Goal: Information Seeking & Learning: Learn about a topic

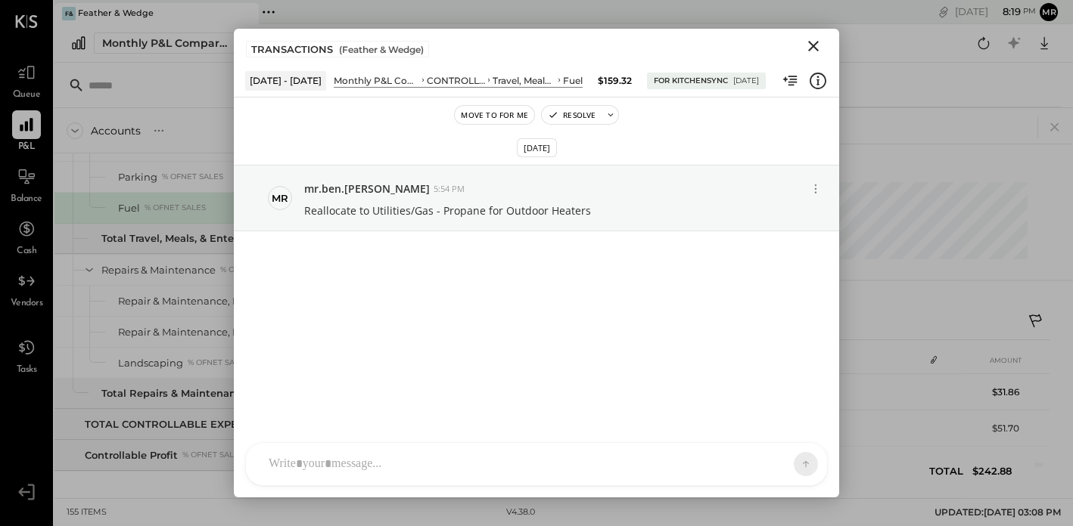
scroll to position [25, 0]
click at [815, 48] on icon "Close" at bounding box center [813, 46] width 11 height 11
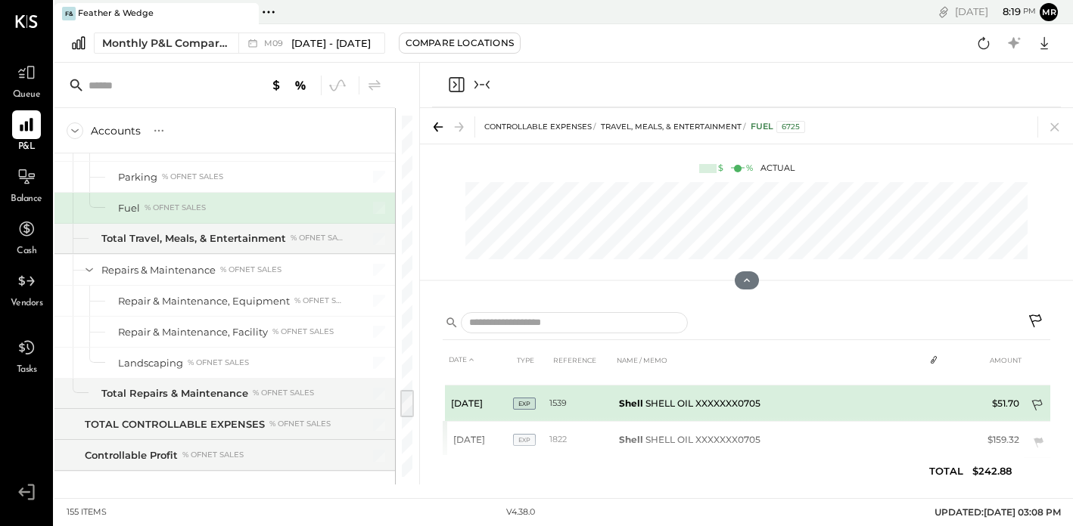
click at [1033, 402] on icon at bounding box center [1037, 406] width 15 height 15
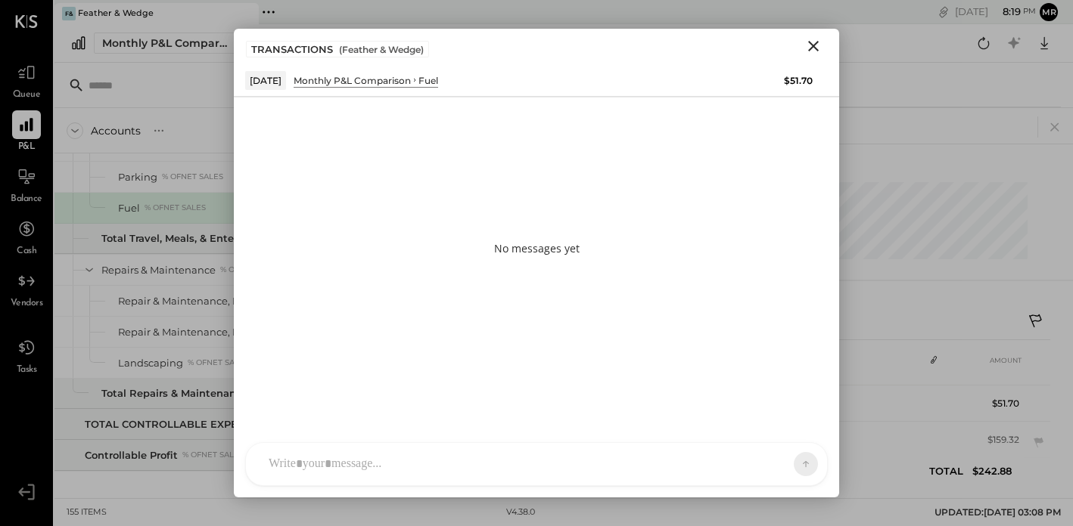
click at [342, 470] on div "RS Rohit Shenoy TM Tasmir Malek ID Iris Del Rocio Albarrán Millán M mr.ben.kapl…" at bounding box center [536, 465] width 582 height 44
click at [819, 46] on icon "Close" at bounding box center [813, 46] width 18 height 18
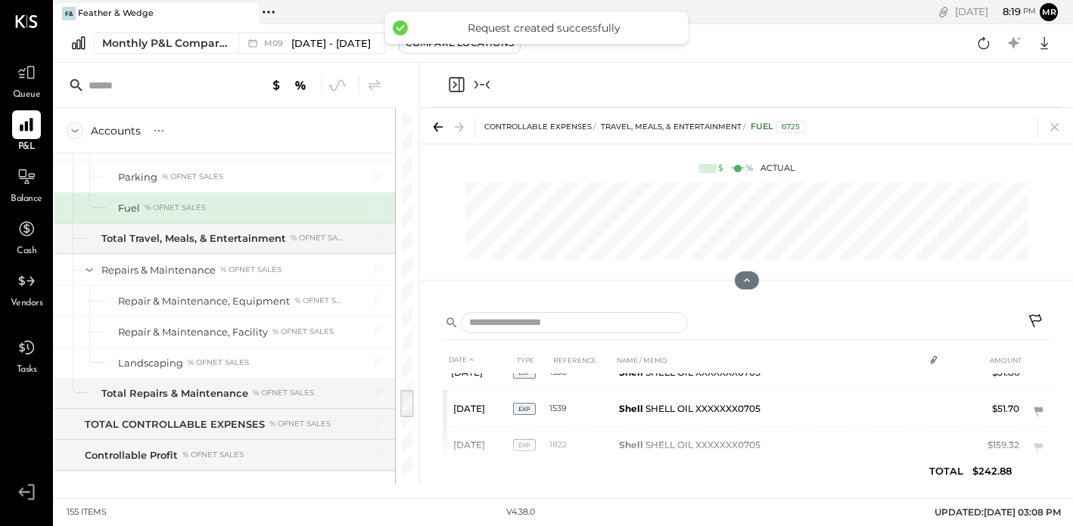
scroll to position [0, 0]
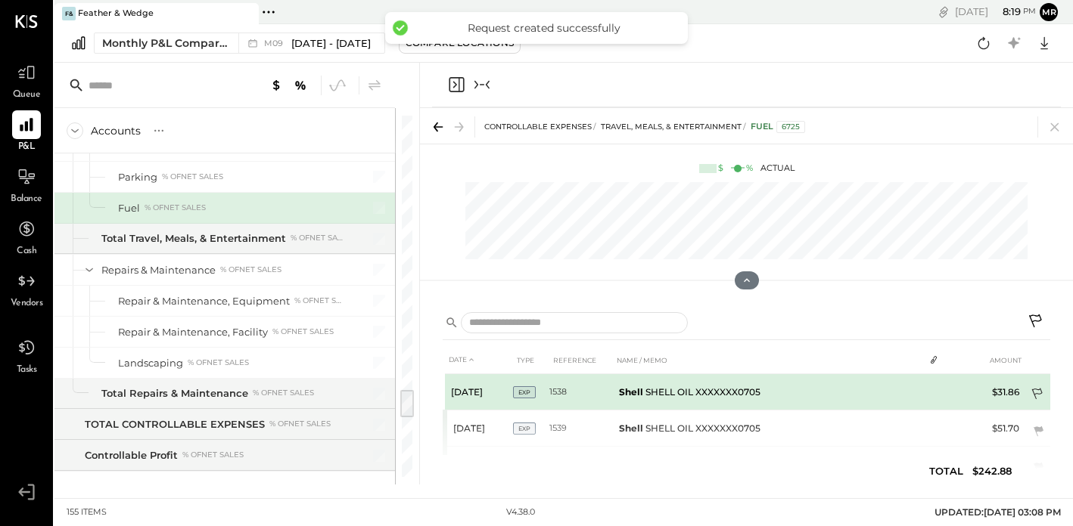
click at [1035, 388] on icon at bounding box center [1037, 395] width 15 height 15
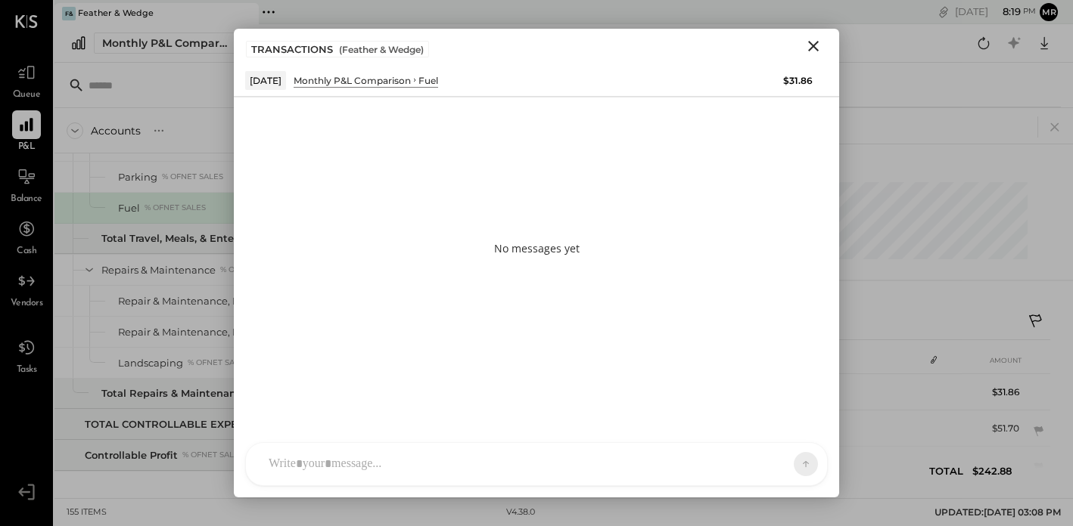
click at [370, 463] on div at bounding box center [536, 464] width 581 height 42
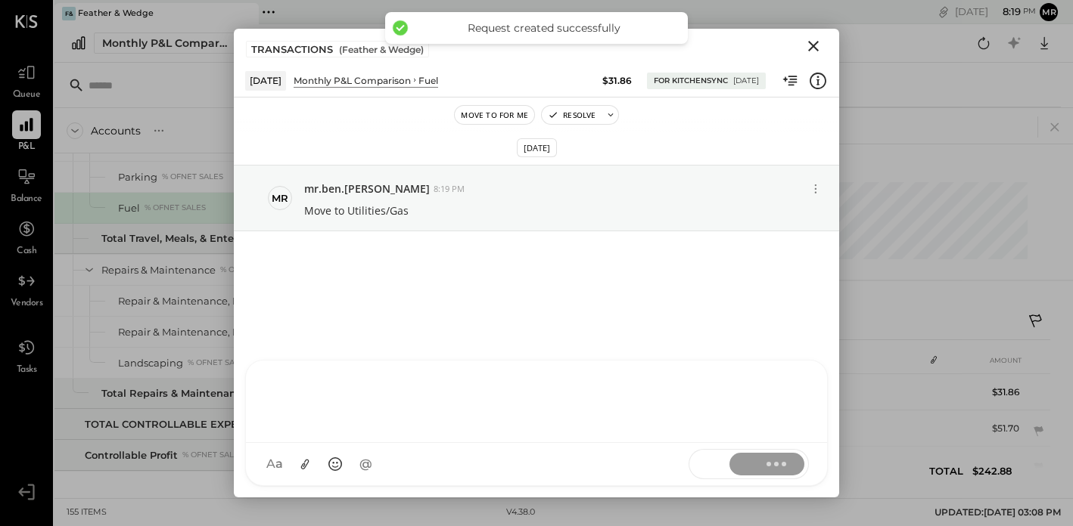
click at [818, 50] on icon "Close" at bounding box center [813, 46] width 11 height 11
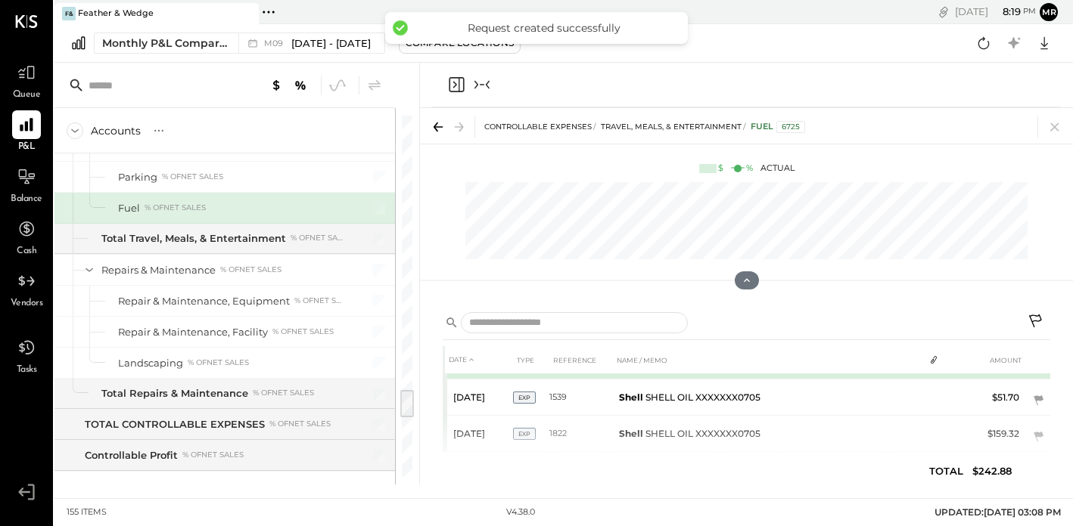
scroll to position [51, 0]
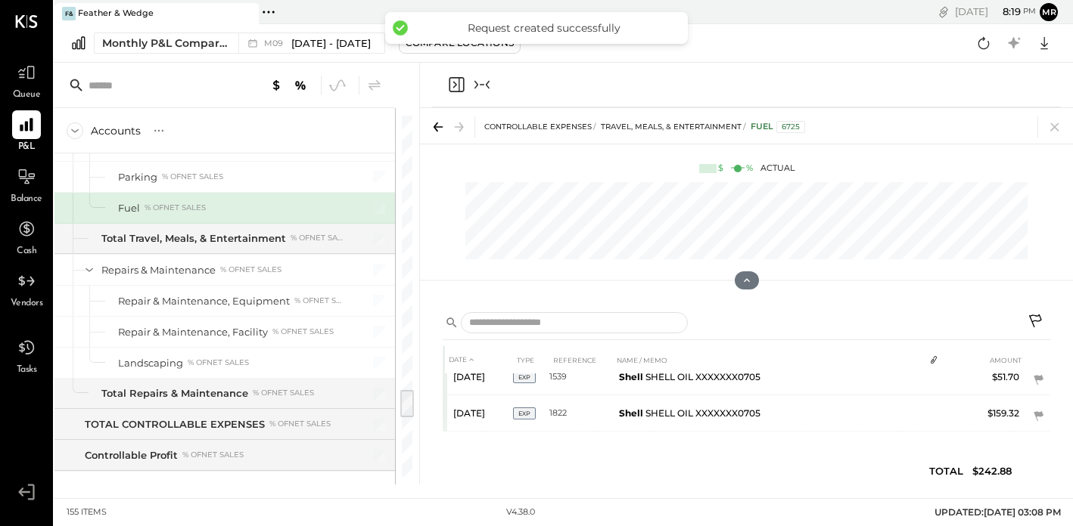
click at [1056, 118] on icon at bounding box center [1054, 126] width 21 height 21
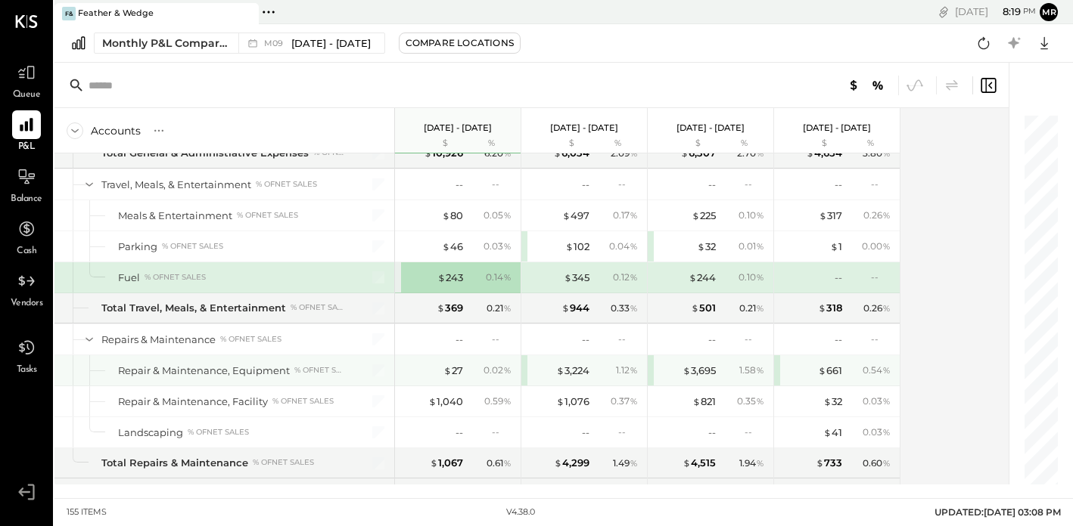
scroll to position [3395, 0]
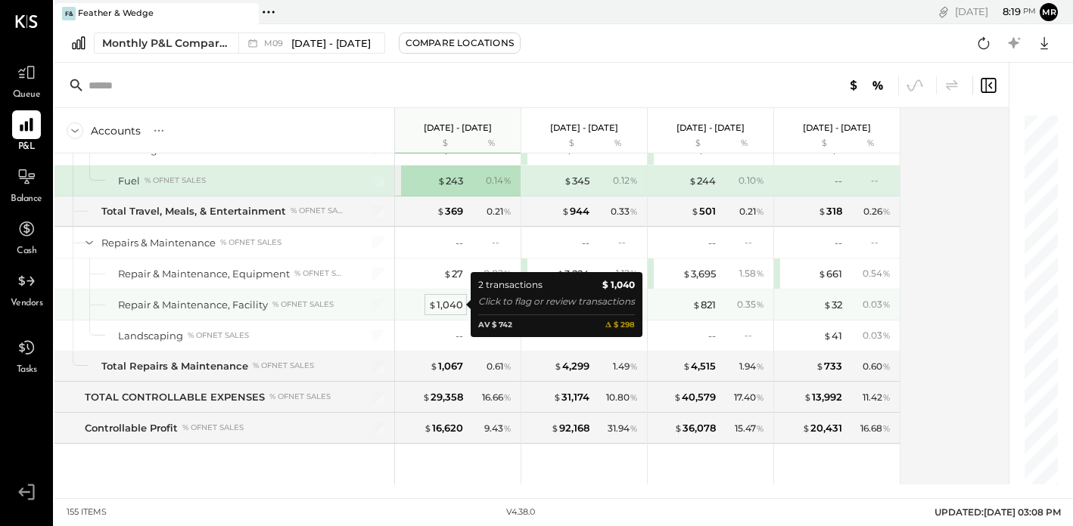
click at [454, 306] on div "$ 1,040" at bounding box center [445, 305] width 35 height 14
